Goal: Task Accomplishment & Management: Manage account settings

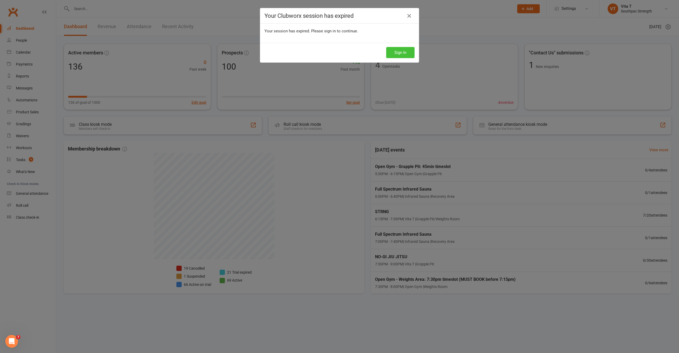
click at [392, 51] on button "Sign In" at bounding box center [400, 52] width 28 height 11
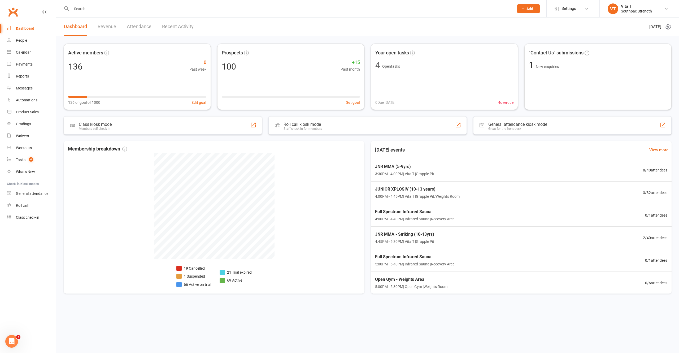
click at [79, 6] on input "text" at bounding box center [290, 8] width 440 height 7
click at [24, 114] on div "Product Sales" at bounding box center [27, 112] width 23 height 4
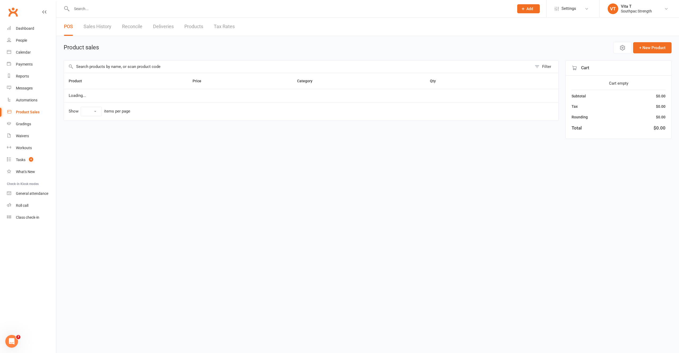
select select "10"
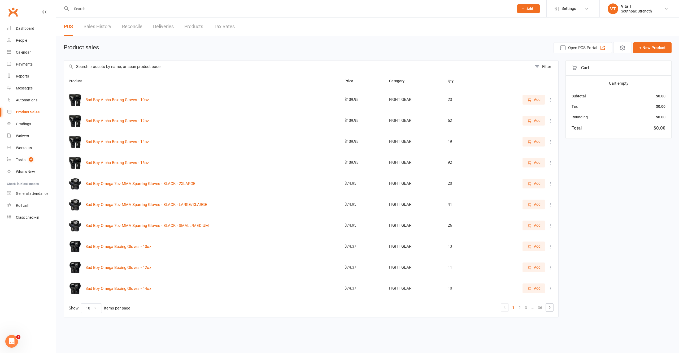
click at [106, 67] on input "text" at bounding box center [298, 66] width 468 height 12
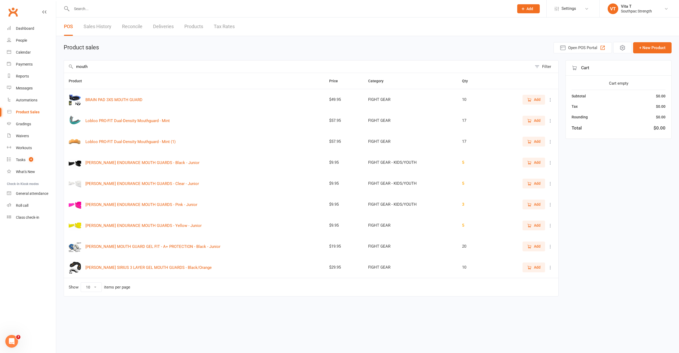
type input "mouth"
click at [549, 165] on icon at bounding box center [550, 162] width 5 height 5
click at [541, 174] on link "View / Edit" at bounding box center [527, 173] width 53 height 11
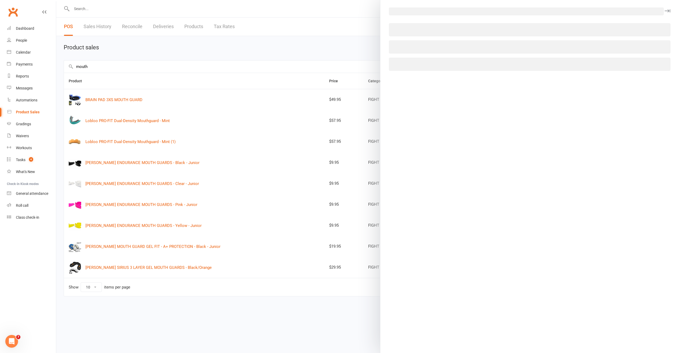
select select "3867"
select select "1511"
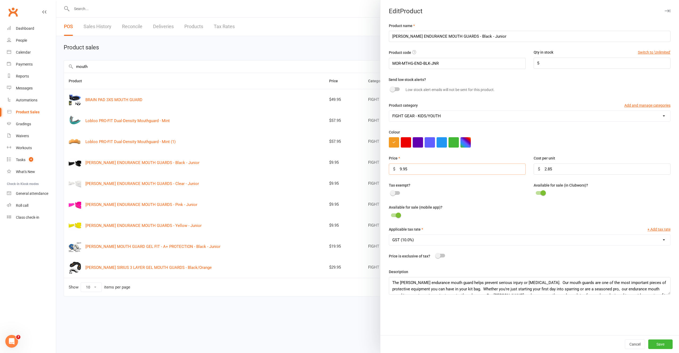
drag, startPoint x: 439, startPoint y: 175, endPoint x: 178, endPoint y: 174, distance: 261.7
click at [56, 0] on react-component "Edit Product Product name MORGAN ENDURANCE MOUTH GUARDS - Black - Junior Produc…" at bounding box center [56, 0] width 0 height 0
type input "10.00"
click at [649, 342] on button "Save" at bounding box center [660, 344] width 24 height 10
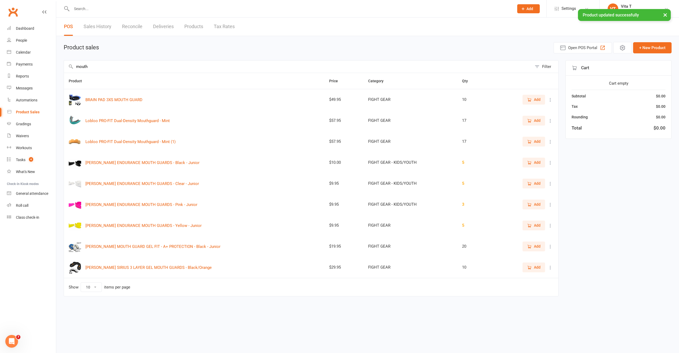
click at [539, 164] on span "Add" at bounding box center [537, 162] width 7 height 6
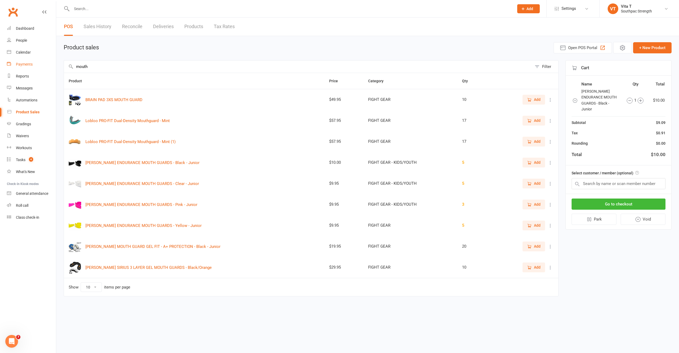
drag, startPoint x: 94, startPoint y: 68, endPoint x: 20, endPoint y: 64, distance: 74.1
click at [21, 64] on ui-view "Prospect Member Non-attending contact Class / event Appointment Grading event T…" at bounding box center [339, 156] width 679 height 310
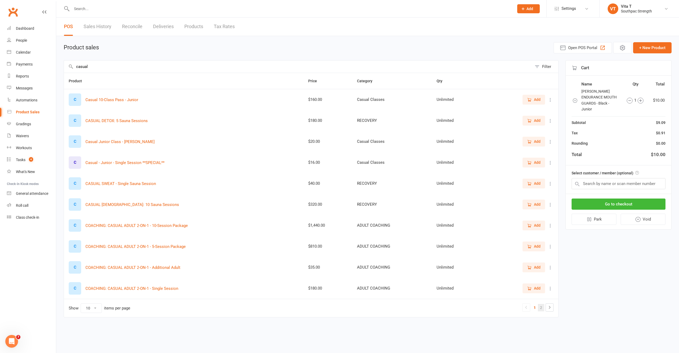
type input "casual"
click at [542, 309] on link "2" at bounding box center [541, 307] width 6 height 7
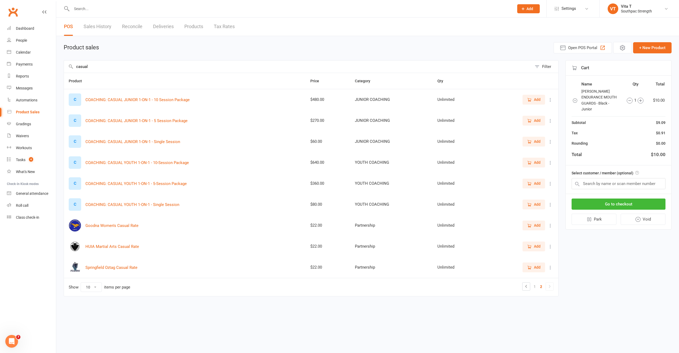
click at [539, 67] on button "Filter" at bounding box center [545, 66] width 26 height 12
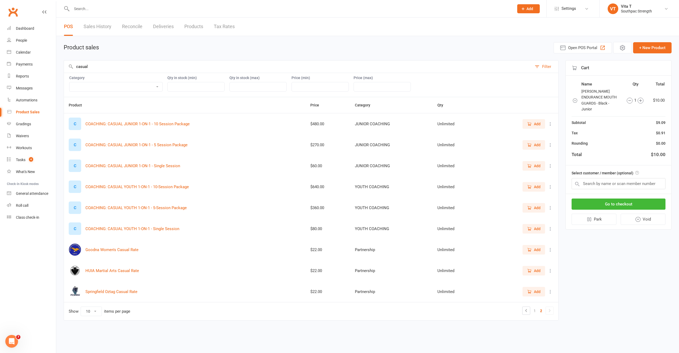
click at [92, 88] on select "ADULT COACHING Adult Memberships Casual Classes FIGHT GEAR FIGHT GEAR - KIDS/YO…" at bounding box center [115, 86] width 93 height 9
select select "3817"
click at [69, 83] on select "ADULT COACHING Adult Memberships Casual Classes FIGHT GEAR FIGHT GEAR - KIDS/YO…" at bounding box center [115, 86] width 93 height 9
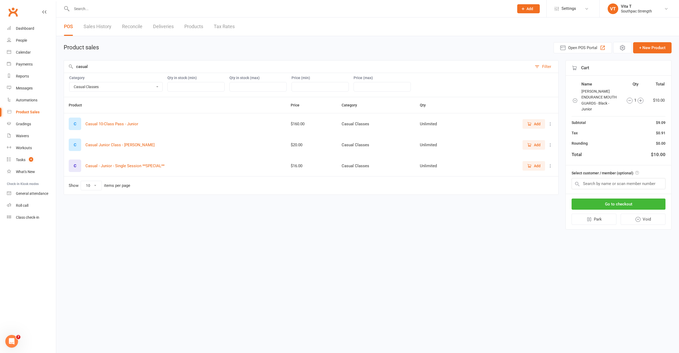
click at [550, 168] on icon at bounding box center [550, 165] width 5 height 5
click at [658, 46] on button "+ New Product" at bounding box center [652, 47] width 38 height 11
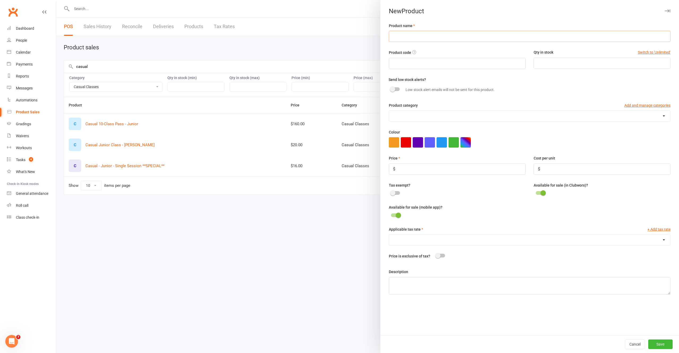
click at [417, 38] on input "text" at bounding box center [530, 36] width 282 height 11
click at [322, 238] on div at bounding box center [367, 176] width 623 height 353
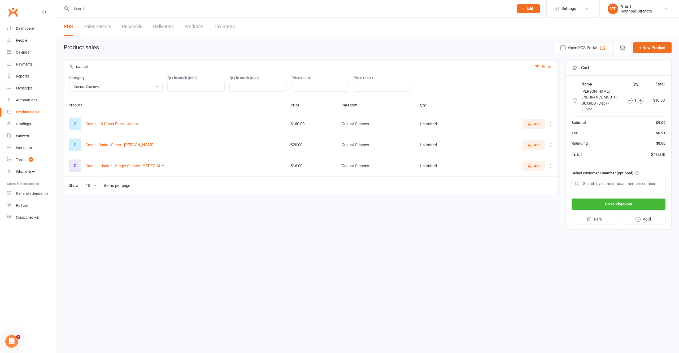
click at [551, 170] on div "Add" at bounding box center [515, 166] width 78 height 10
click at [550, 170] on div "Add" at bounding box center [515, 166] width 78 height 10
click at [550, 168] on icon at bounding box center [550, 165] width 5 height 5
click at [537, 176] on link "View / Edit" at bounding box center [527, 177] width 53 height 11
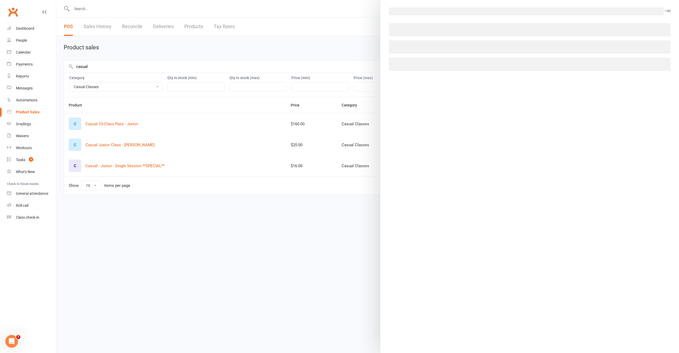
select select "1511"
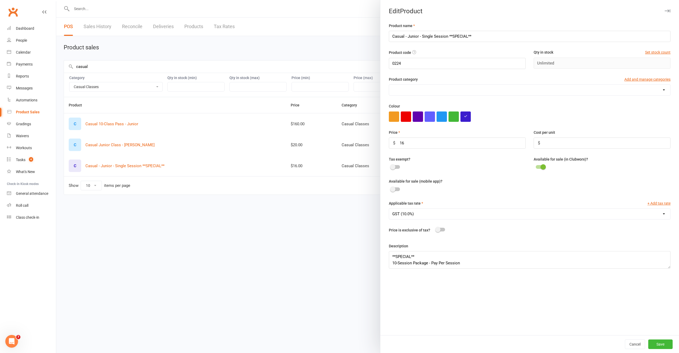
select select "3817"
click at [636, 344] on button "Cancel" at bounding box center [635, 344] width 20 height 10
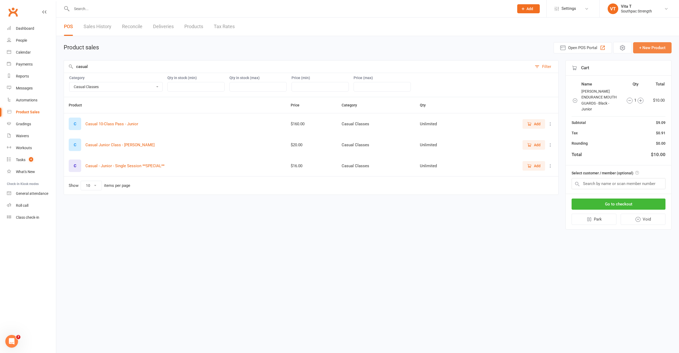
click at [651, 48] on button "+ New Product" at bounding box center [652, 47] width 38 height 11
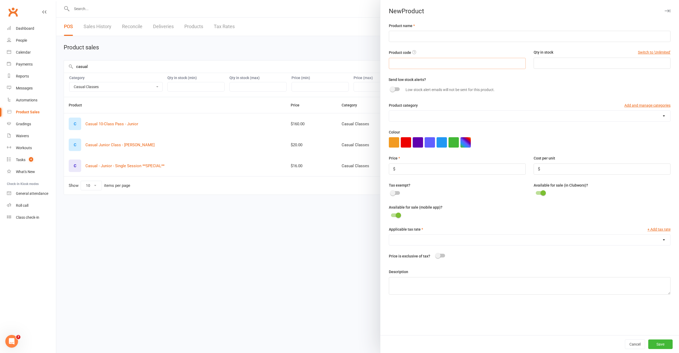
click at [485, 64] on input "text" at bounding box center [457, 63] width 137 height 11
type input "0220"
click at [458, 40] on input "text" at bounding box center [530, 36] width 282 height 11
type input "Casual - Junior - Single Session"
click at [647, 53] on button "Switch to 'Unlimited'" at bounding box center [654, 52] width 33 height 6
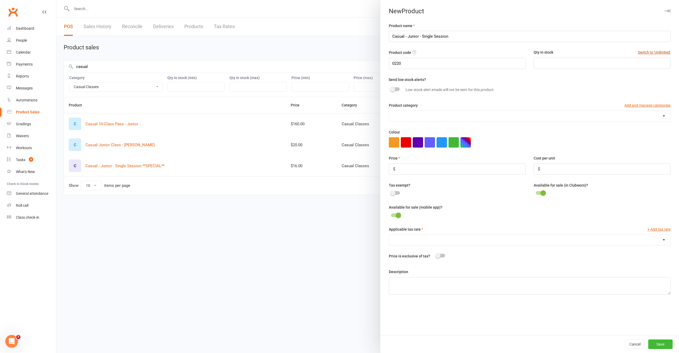
type input "Unlimited"
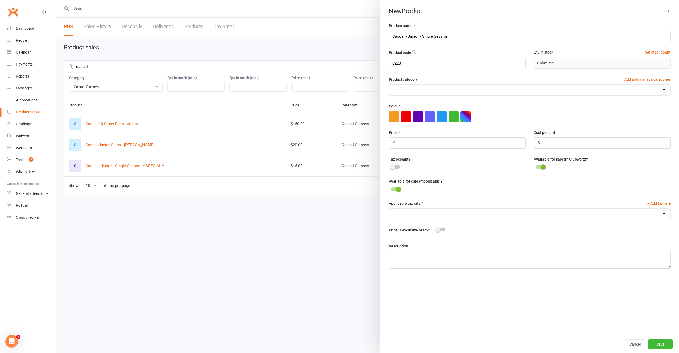
click at [413, 88] on select "ADULT COACHING Adult Memberships Casual Classes FIGHT GEAR FIGHT GEAR - KIDS/YO…" at bounding box center [529, 90] width 281 height 11
select select "3817"
click at [389, 86] on select "ADULT COACHING Adult Memberships Casual Classes FIGHT GEAR FIGHT GEAR - KIDS/YO…" at bounding box center [529, 90] width 281 height 11
click at [484, 147] on input "number" at bounding box center [457, 142] width 137 height 11
type input "20.00"
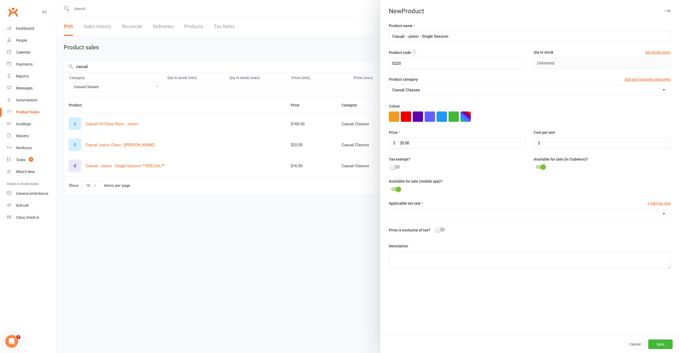
drag, startPoint x: 458, startPoint y: 217, endPoint x: 458, endPoint y: 221, distance: 4.6
click at [458, 217] on select "GST (10.0%)" at bounding box center [529, 213] width 281 height 11
select select "1511"
click at [389, 212] on select "GST (10.0%)" at bounding box center [529, 213] width 281 height 11
click at [657, 344] on button "Save" at bounding box center [660, 344] width 24 height 10
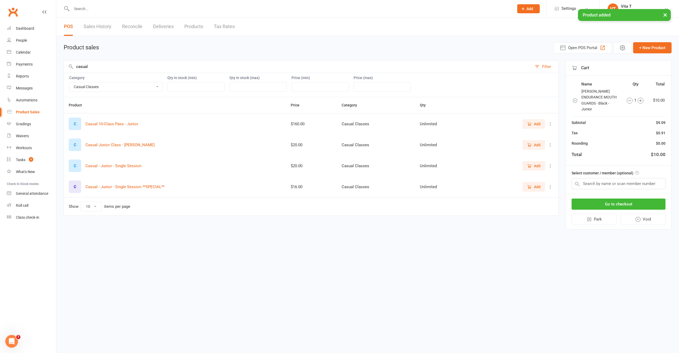
click at [533, 166] on span "Add" at bounding box center [534, 166] width 14 height 6
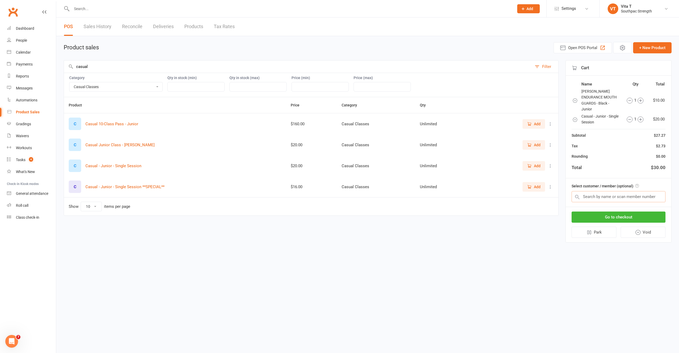
click at [641, 194] on input "text" at bounding box center [618, 196] width 94 height 11
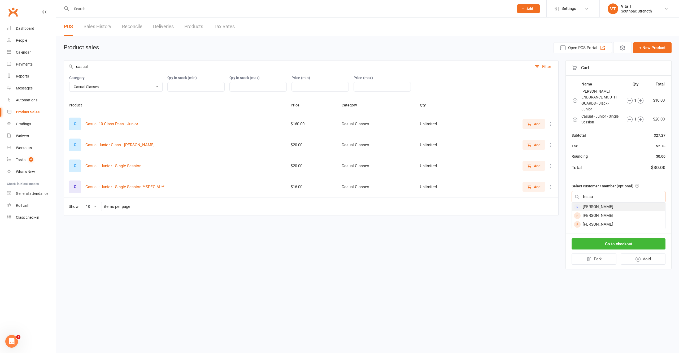
type input "tessa"
click at [629, 202] on div "Tessa Vaoga" at bounding box center [618, 206] width 93 height 9
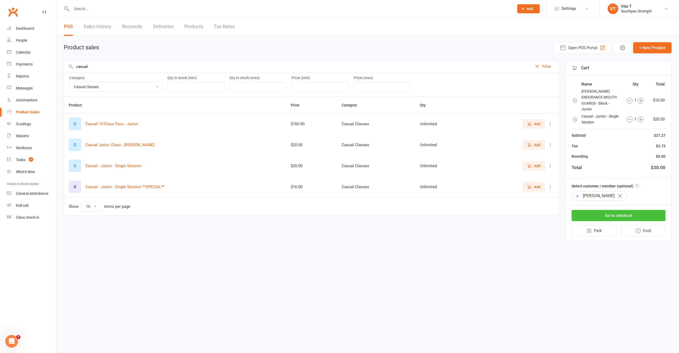
click at [627, 210] on button "Go to checkout" at bounding box center [618, 215] width 94 height 11
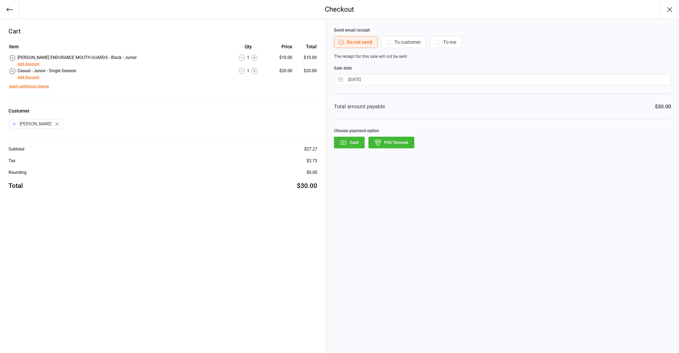
click at [396, 43] on button "To customer" at bounding box center [403, 42] width 45 height 12
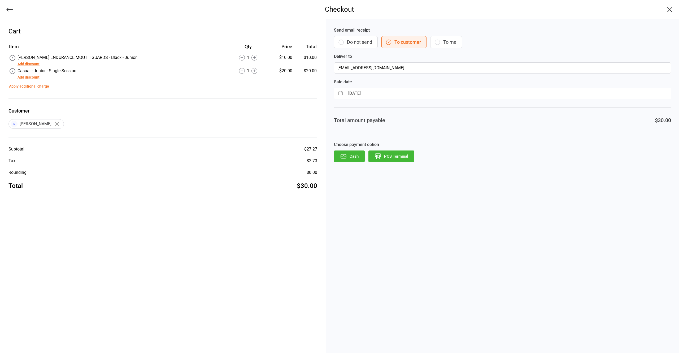
click at [41, 86] on button "Apply additional charge" at bounding box center [29, 87] width 40 height 6
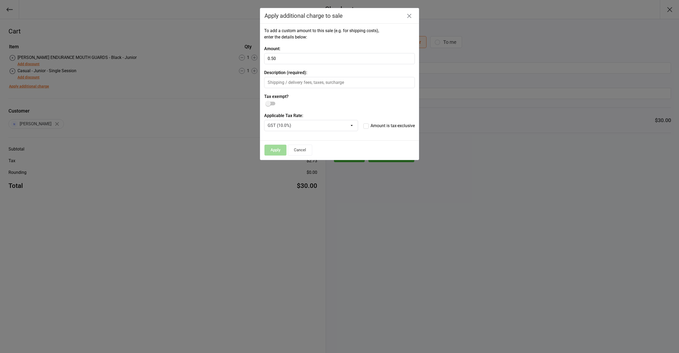
type input "0.50"
click at [310, 80] on input "text" at bounding box center [339, 82] width 151 height 11
type input "Surcharge"
click at [274, 151] on button "Apply" at bounding box center [275, 150] width 22 height 11
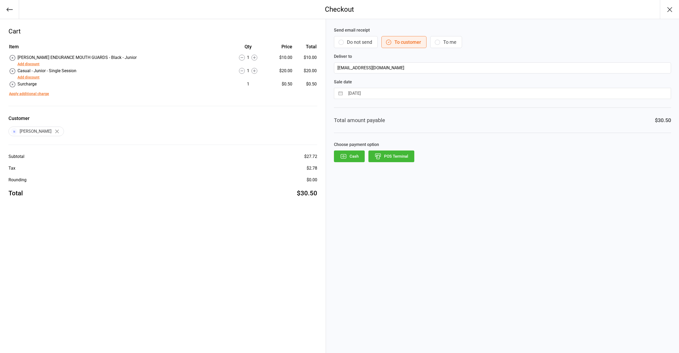
click at [406, 160] on button "POS Terminal" at bounding box center [391, 156] width 46 height 12
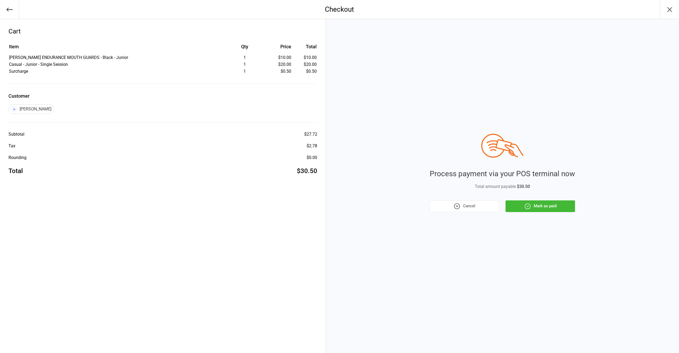
click at [531, 203] on button "Mark as paid" at bounding box center [539, 206] width 69 height 12
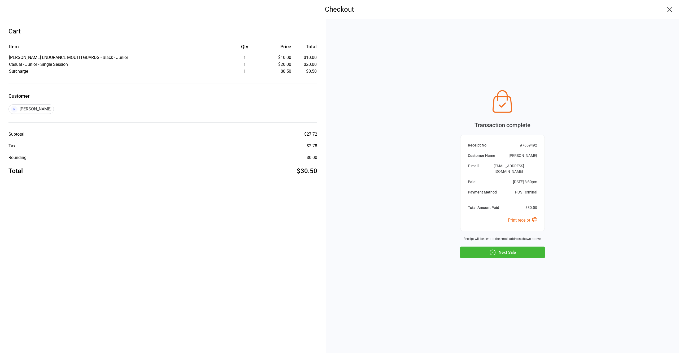
click at [529, 219] on link "Print receipt" at bounding box center [522, 219] width 29 height 5
click at [674, 8] on button "button" at bounding box center [669, 9] width 19 height 19
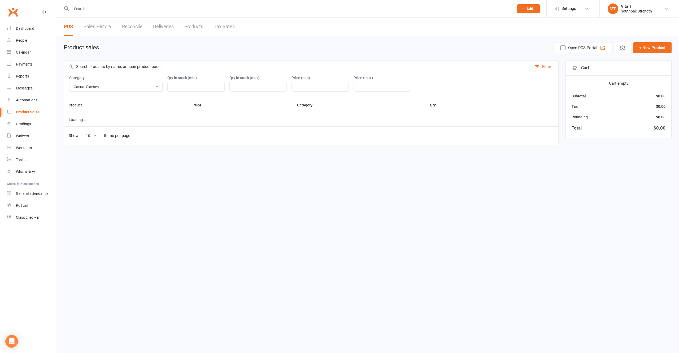
select select "3817"
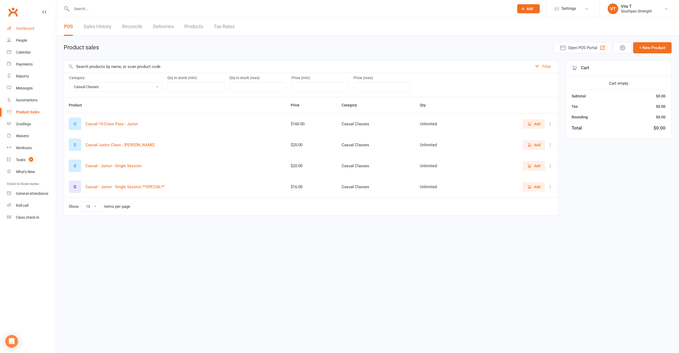
click at [27, 30] on div "Dashboard" at bounding box center [25, 28] width 18 height 4
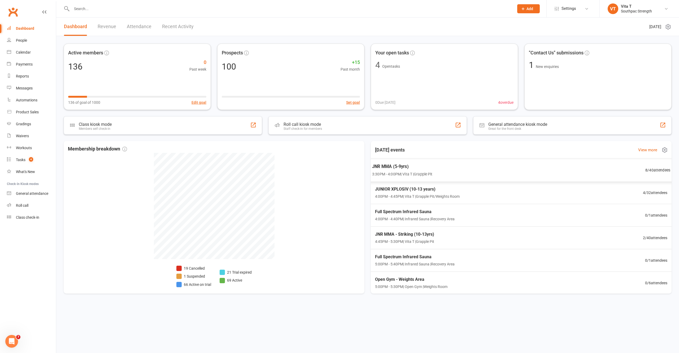
click at [439, 174] on div "JNR MMA (5-9yrs) 3:30PM - 4:00PM | Vita T | Grapple Pit 8 / 40 attendees" at bounding box center [521, 170] width 311 height 23
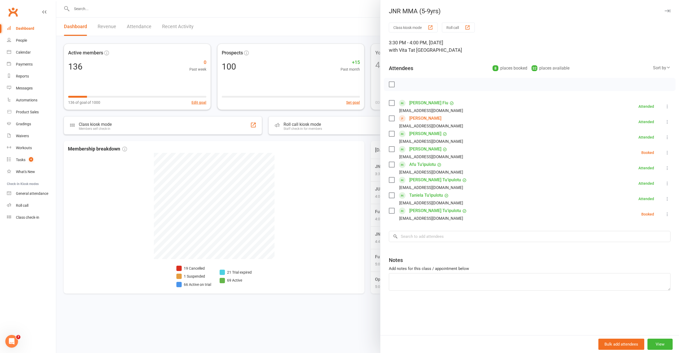
click at [665, 216] on icon at bounding box center [667, 213] width 5 height 5
click at [653, 244] on link "Check in" at bounding box center [639, 245] width 62 height 11
click at [290, 308] on div at bounding box center [367, 176] width 623 height 353
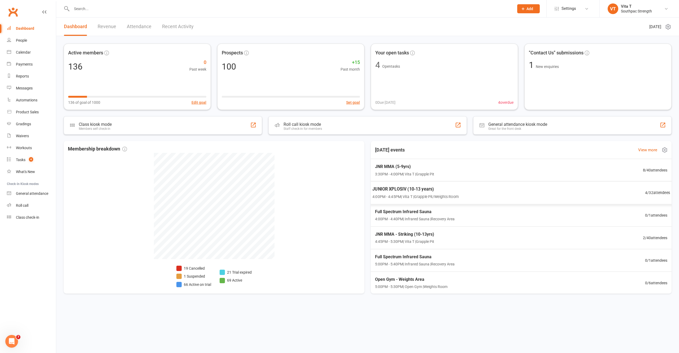
click at [475, 195] on div "JUNIOR XPLOSIV (10-13 years) 4:00PM - 4:45PM | Vita T | Grapple Pit/Weights Roo…" at bounding box center [521, 192] width 311 height 23
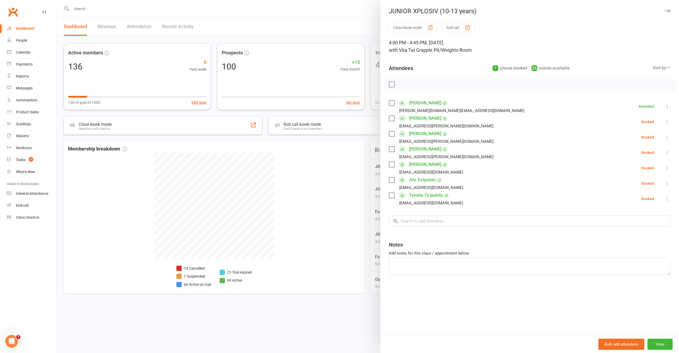
click at [334, 317] on div at bounding box center [367, 176] width 623 height 353
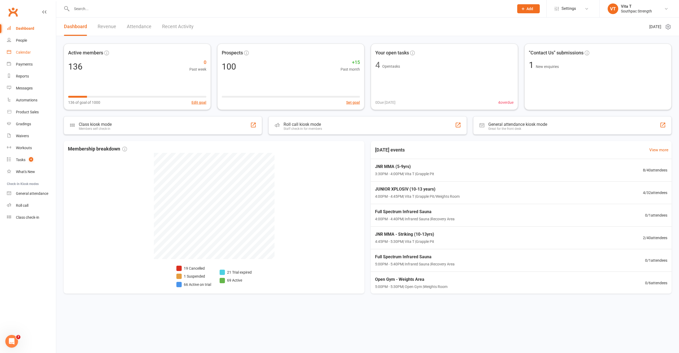
click at [23, 50] on div "Calendar" at bounding box center [23, 52] width 15 height 4
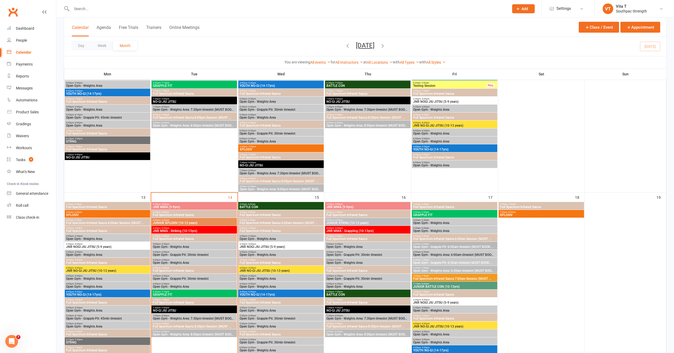
scroll to position [329, 0]
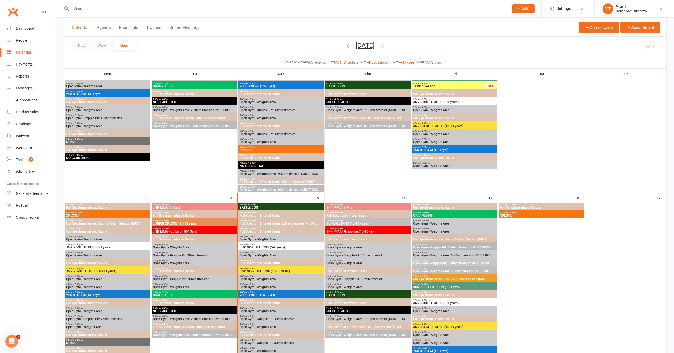
click at [121, 244] on span "3:30pm - 4:00pm" at bounding box center [107, 244] width 83 height 2
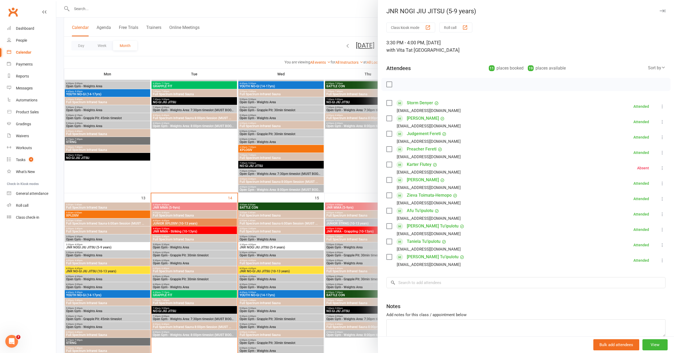
click at [99, 8] on div at bounding box center [364, 176] width 617 height 353
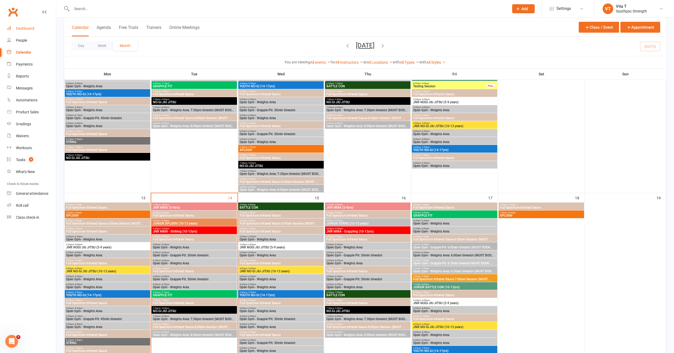
click at [32, 26] on link "Dashboard" at bounding box center [31, 29] width 49 height 12
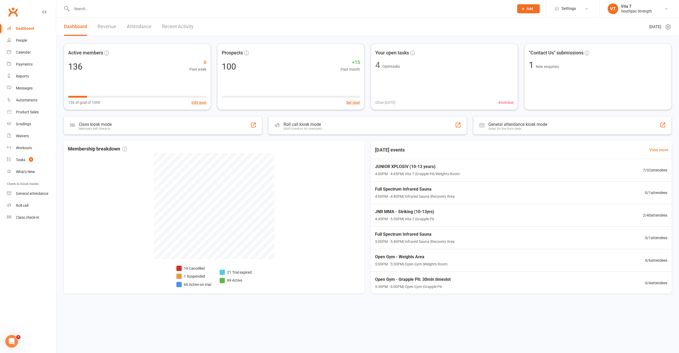
click at [125, 13] on div at bounding box center [287, 8] width 447 height 17
click at [122, 10] on input "text" at bounding box center [290, 8] width 440 height 7
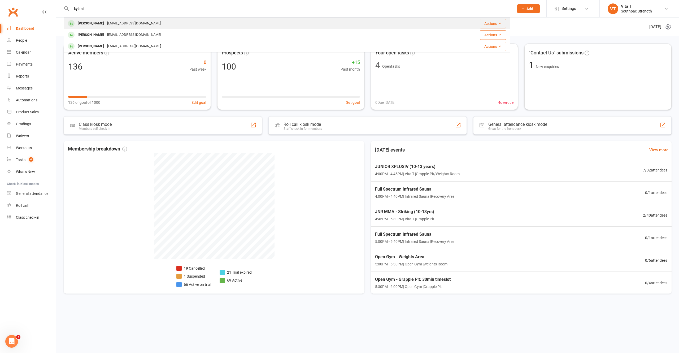
type input "kylani"
click at [123, 21] on div "rosespeight@outlook.com" at bounding box center [134, 24] width 57 height 8
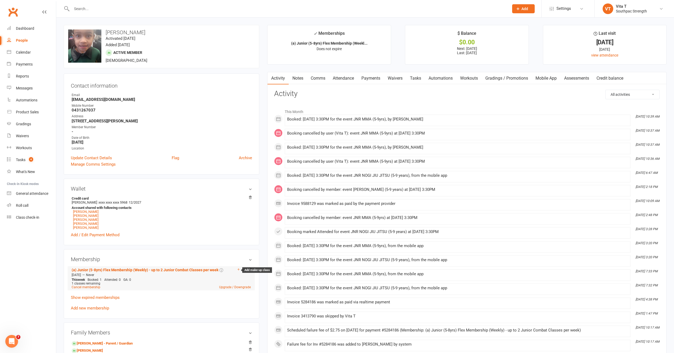
click at [237, 270] on icon at bounding box center [238, 269] width 2 height 2
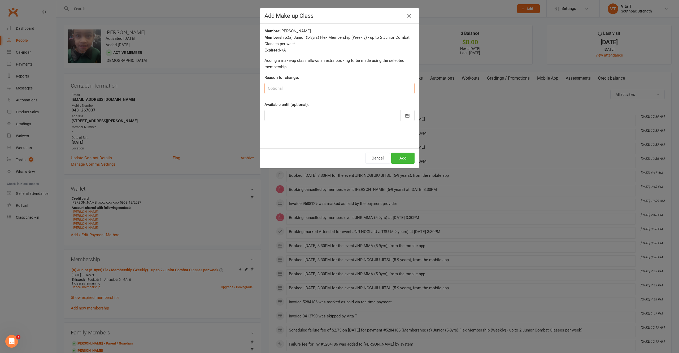
click at [313, 90] on input at bounding box center [339, 88] width 150 height 11
type input "Booked trial"
click at [408, 116] on button "button" at bounding box center [407, 115] width 14 height 11
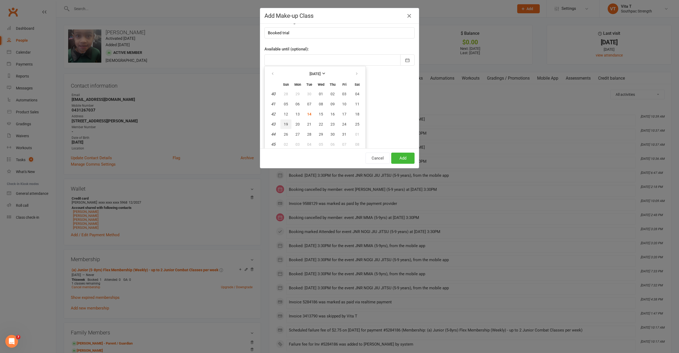
click at [286, 123] on button "19" at bounding box center [285, 124] width 11 height 10
type input "19 Oct 2025"
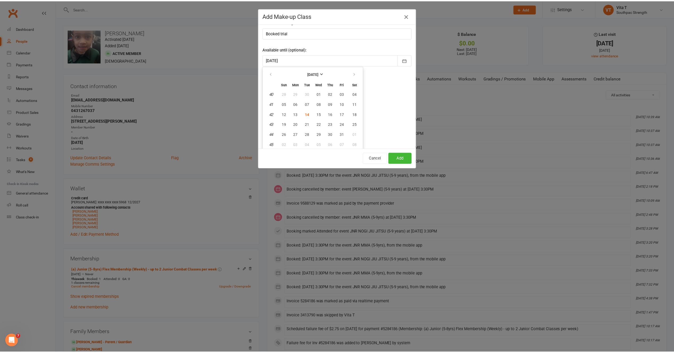
scroll to position [0, 0]
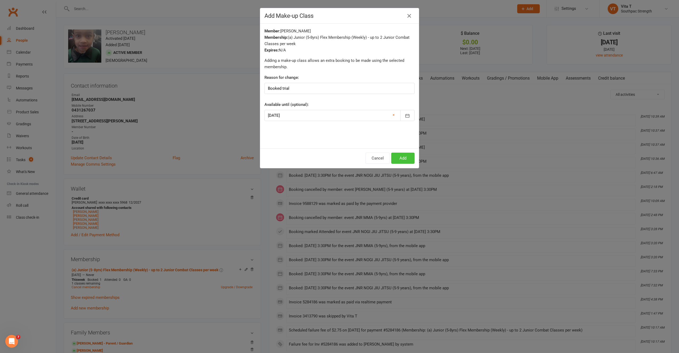
click at [404, 160] on button "Add" at bounding box center [402, 157] width 23 height 11
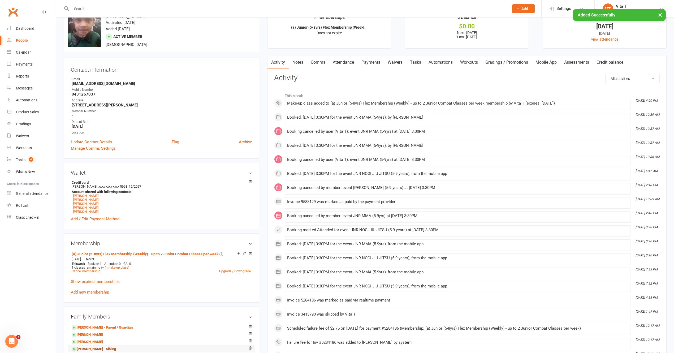
scroll to position [35, 0]
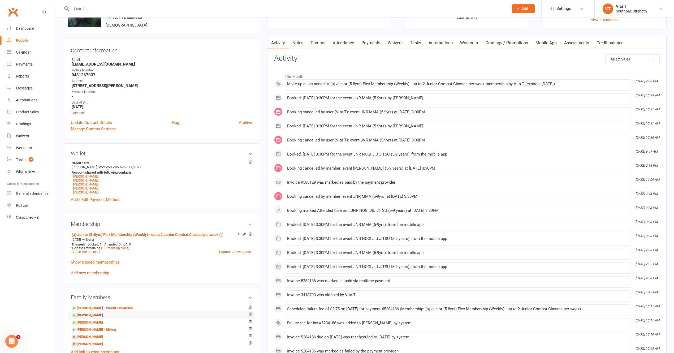
click at [98, 317] on link "Jordan Sami - Sibling" at bounding box center [87, 315] width 31 height 6
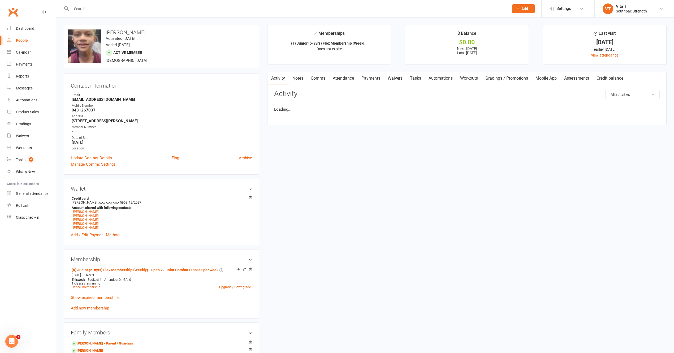
click at [90, 9] on input "text" at bounding box center [287, 8] width 435 height 7
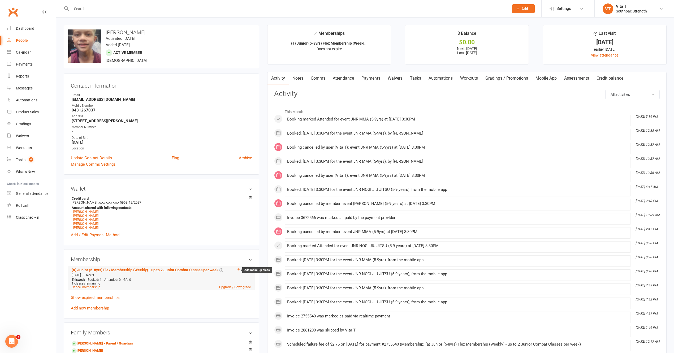
click at [238, 271] on icon at bounding box center [239, 269] width 4 height 4
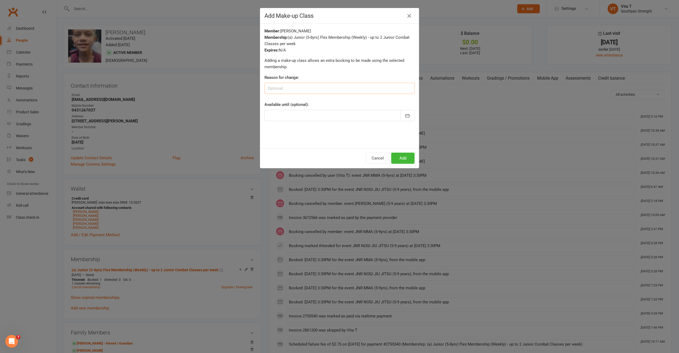
click at [283, 92] on input at bounding box center [339, 88] width 150 height 11
type input "Booked trial"
click at [403, 109] on div "Available until (optional): October 2025 Sun Mon Tue Wed Thu Fri Sat 40 28 29 3…" at bounding box center [339, 111] width 150 height 20
click at [405, 116] on icon "button" at bounding box center [407, 115] width 5 height 5
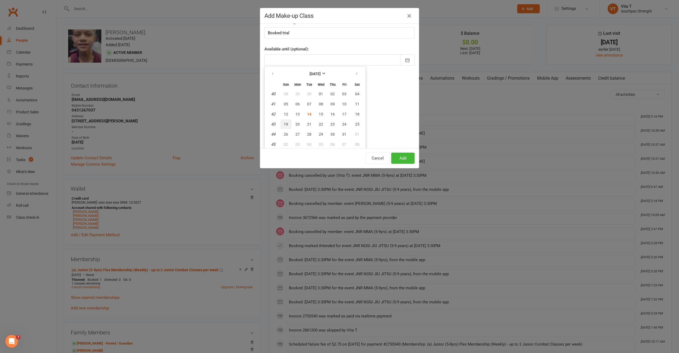
click at [285, 125] on span "19" at bounding box center [286, 124] width 4 height 4
type input "19 Oct 2025"
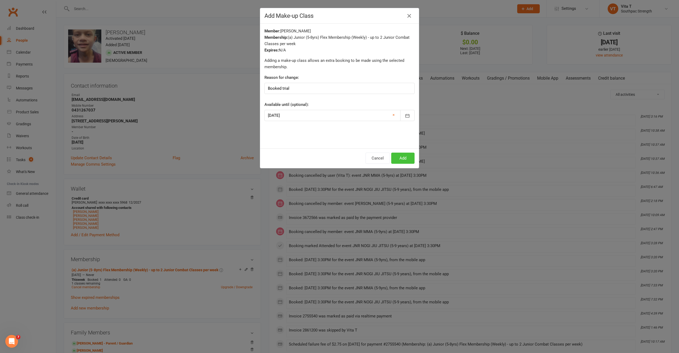
click at [401, 161] on button "Add" at bounding box center [402, 157] width 23 height 11
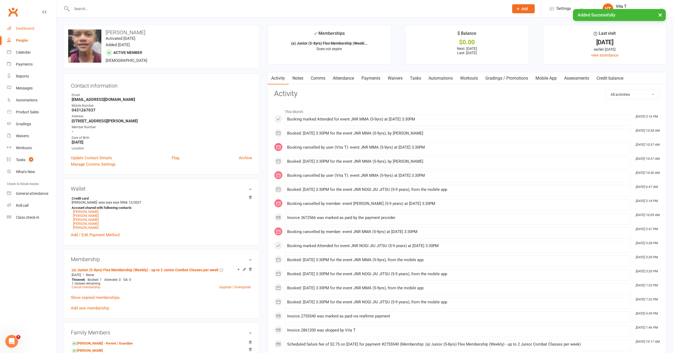
click at [28, 29] on div "Dashboard" at bounding box center [25, 28] width 18 height 4
